Goal: Navigation & Orientation: Find specific page/section

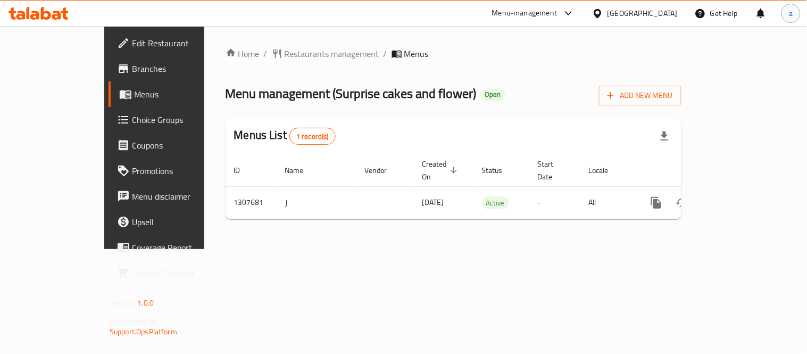
click at [794, 14] on div "a" at bounding box center [791, 13] width 19 height 19
click at [668, 83] on span "My Permissions" at bounding box center [687, 81] width 57 height 16
click at [285, 52] on span "Restaurants management" at bounding box center [332, 53] width 95 height 13
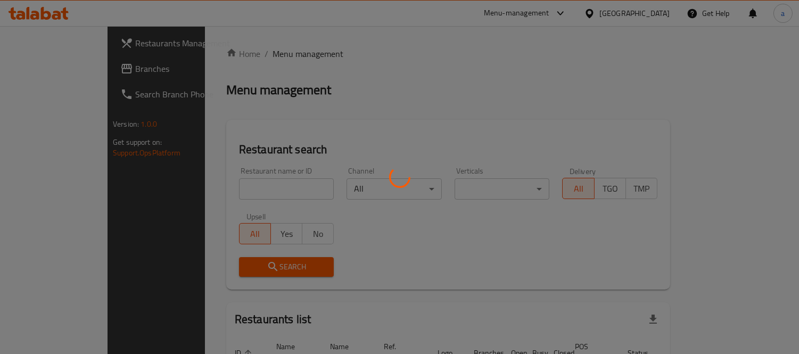
click at [52, 72] on div at bounding box center [399, 177] width 799 height 354
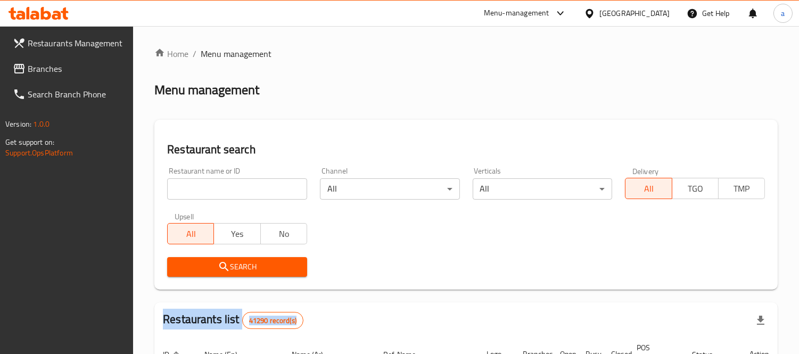
click at [52, 72] on div at bounding box center [399, 177] width 799 height 354
click at [52, 72] on span "Branches" at bounding box center [76, 68] width 97 height 13
